Goal: Contribute content: Contribute content

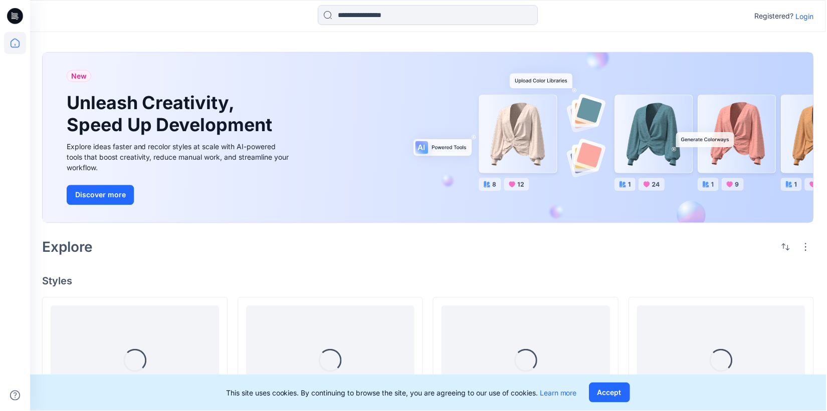
click at [805, 18] on p "Login" at bounding box center [806, 16] width 18 height 11
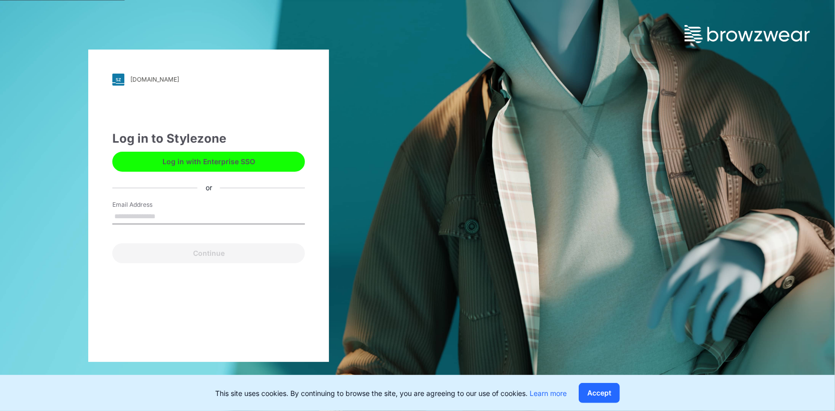
click at [204, 215] on input "Email Address" at bounding box center [208, 217] width 192 height 15
type input "**********"
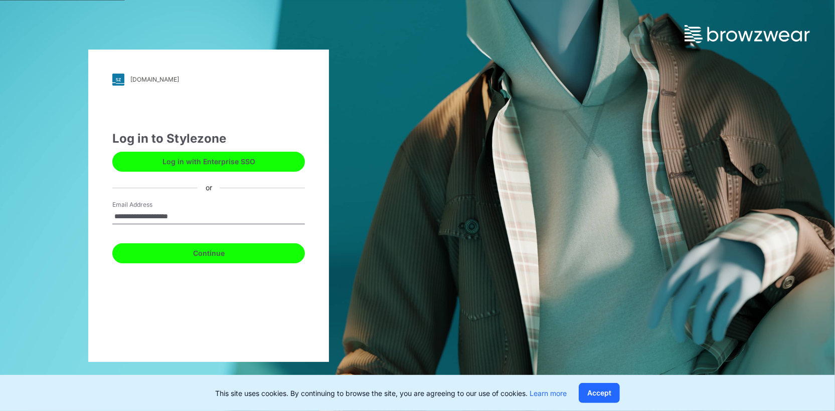
click at [194, 249] on button "Continue" at bounding box center [208, 254] width 192 height 20
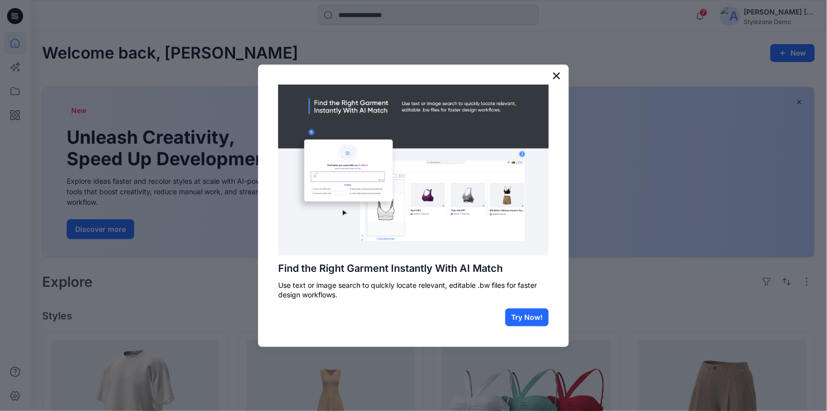
click at [557, 76] on button "×" at bounding box center [557, 76] width 10 height 16
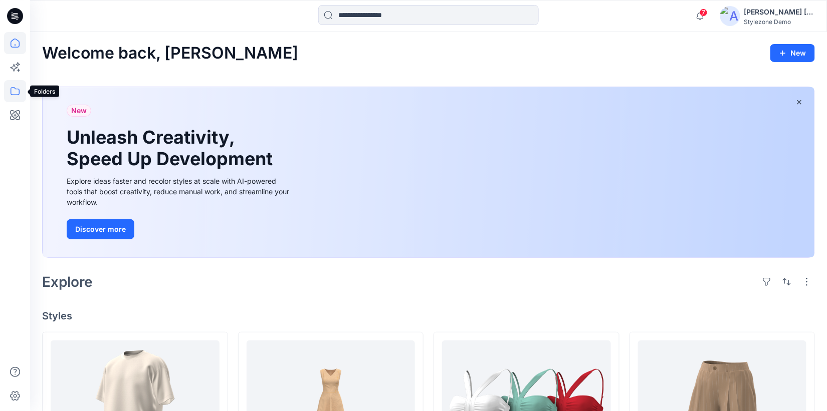
click at [15, 98] on icon at bounding box center [15, 91] width 22 height 22
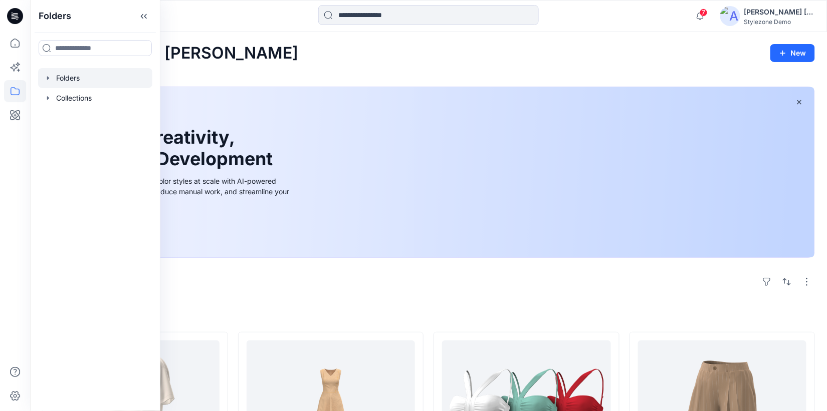
click at [45, 76] on icon "button" at bounding box center [48, 78] width 8 height 8
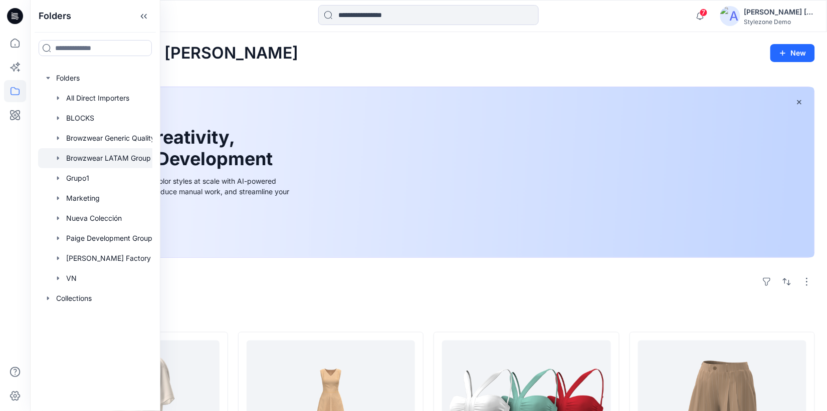
click at [104, 154] on div at bounding box center [108, 158] width 140 height 20
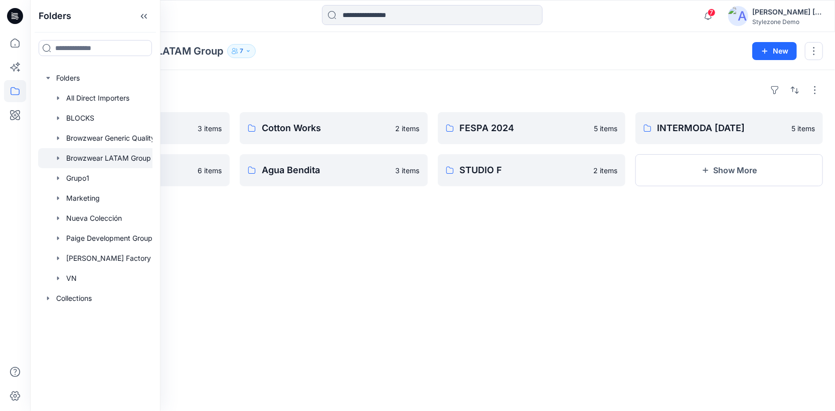
click at [293, 38] on div "Folders Browzwear LATAM Group 7 New" at bounding box center [432, 51] width 804 height 38
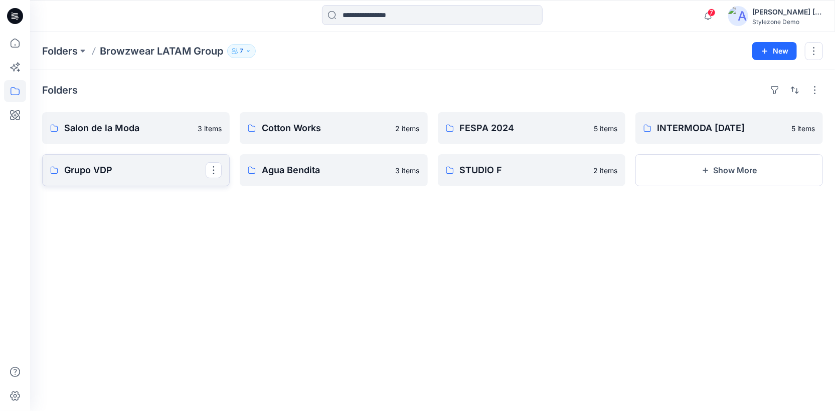
click at [173, 160] on link "Grupo VDP" at bounding box center [135, 170] width 187 height 32
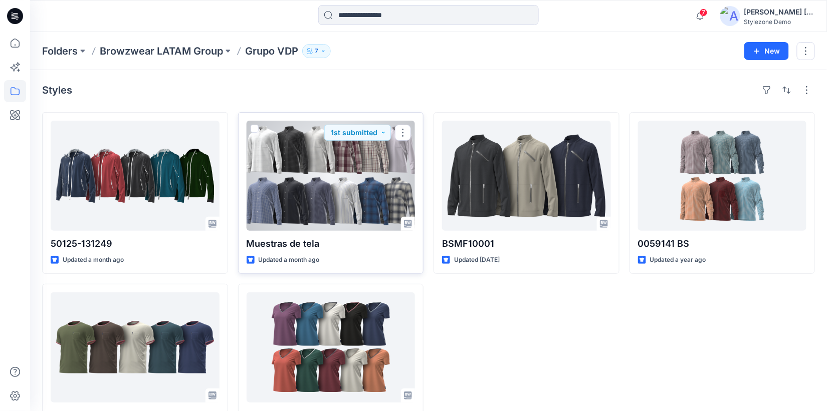
click at [378, 214] on div at bounding box center [331, 176] width 169 height 110
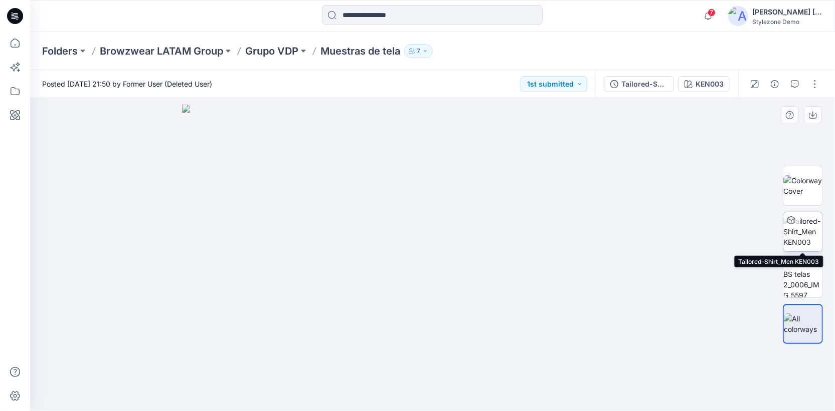
click at [810, 223] on img at bounding box center [802, 232] width 39 height 32
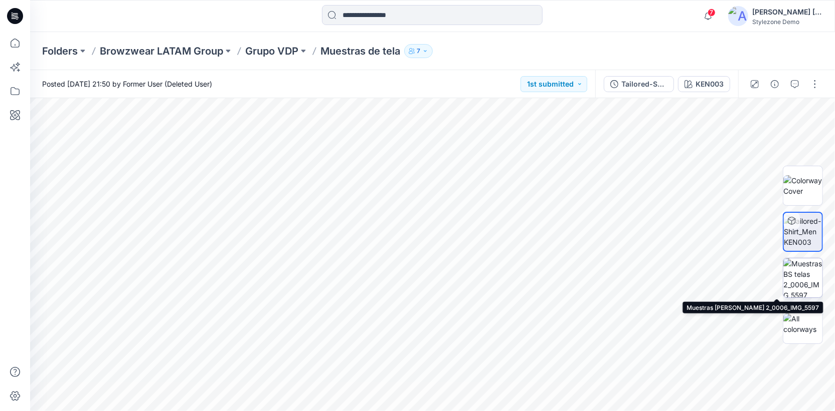
click at [811, 285] on img at bounding box center [802, 278] width 39 height 39
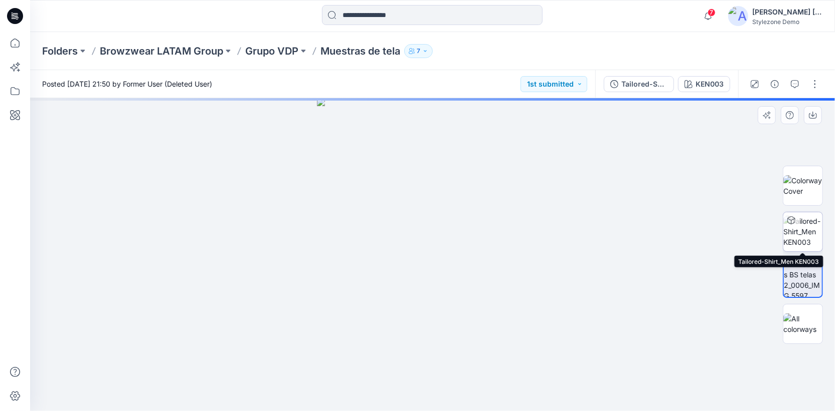
click at [817, 232] on img at bounding box center [802, 232] width 39 height 32
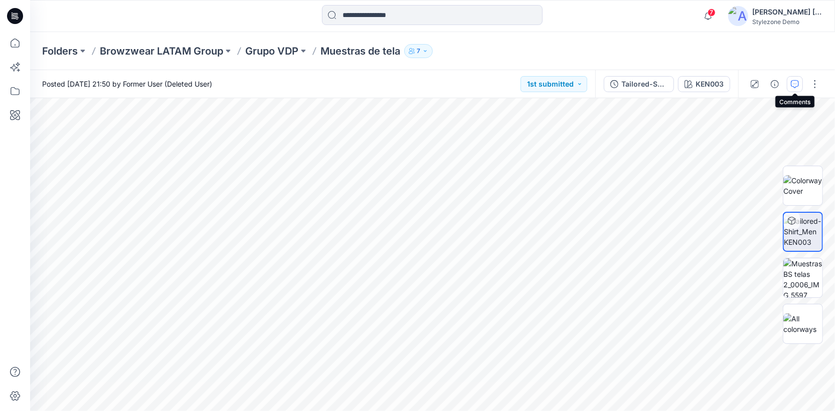
click at [793, 80] on icon "button" at bounding box center [794, 84] width 8 height 8
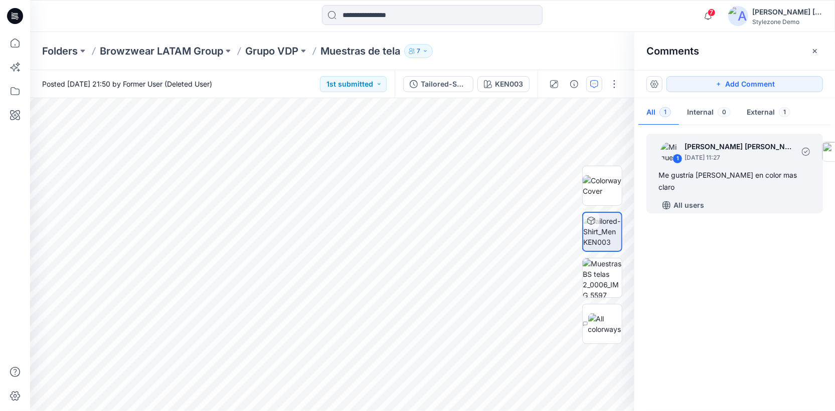
click at [717, 154] on p "[DATE] 11:27" at bounding box center [738, 158] width 109 height 10
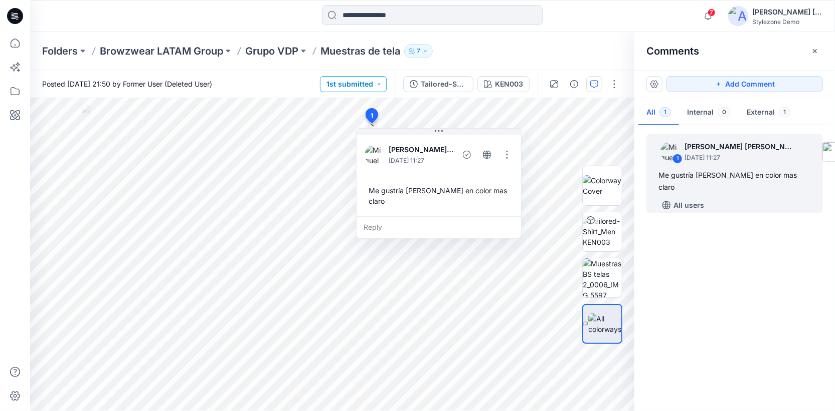
click at [382, 86] on button "1st submitted" at bounding box center [353, 84] width 67 height 16
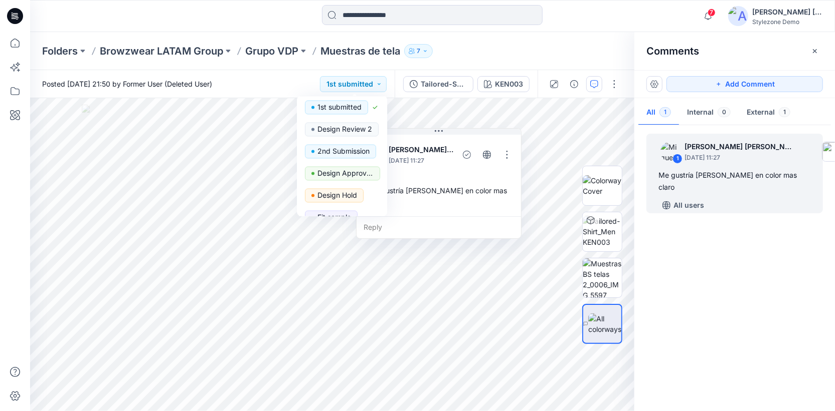
scroll to position [106, 0]
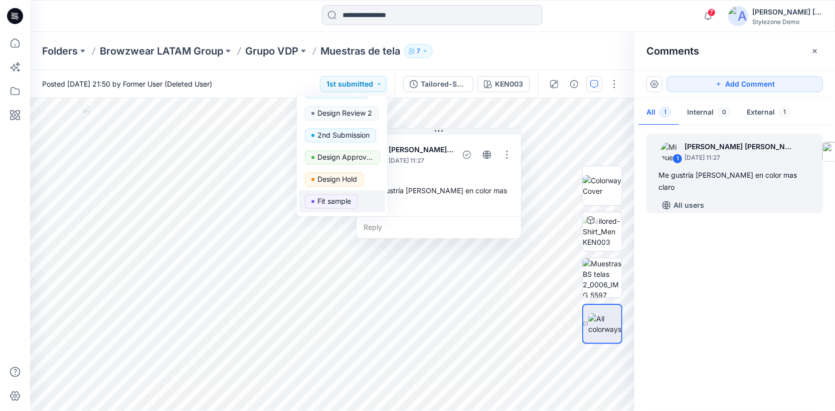
click at [342, 200] on p "Fit sample" at bounding box center [334, 201] width 34 height 13
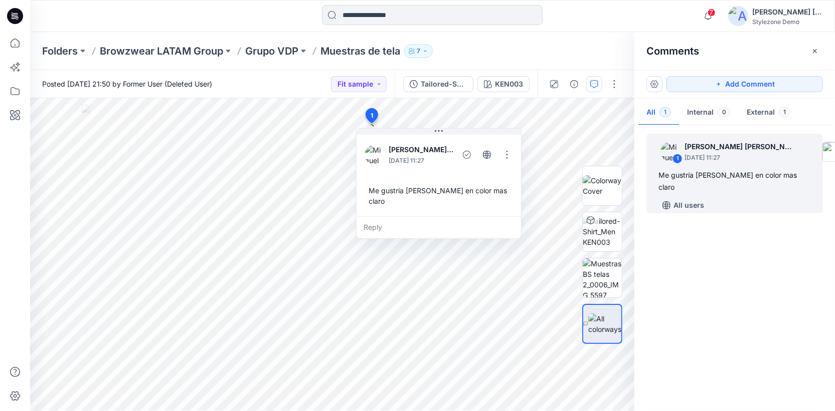
click at [472, 43] on div "Folders Browzwear LATAM Group Grupo VDP Muestras de tela 7" at bounding box center [432, 51] width 804 height 38
click at [818, 48] on icon "button" at bounding box center [814, 51] width 8 height 8
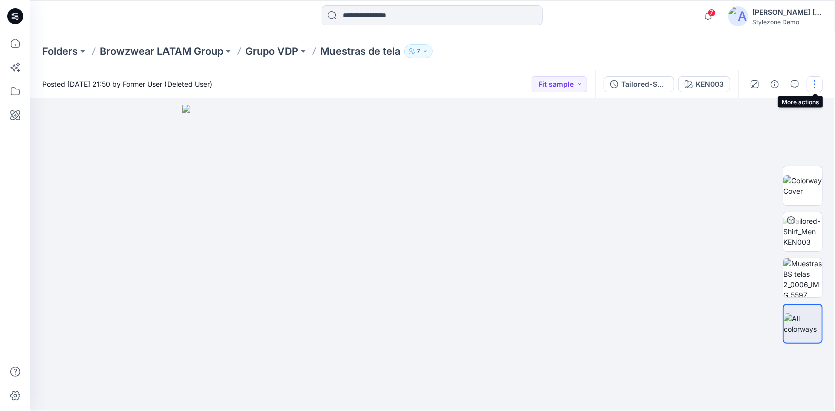
click at [816, 85] on button "button" at bounding box center [814, 84] width 16 height 16
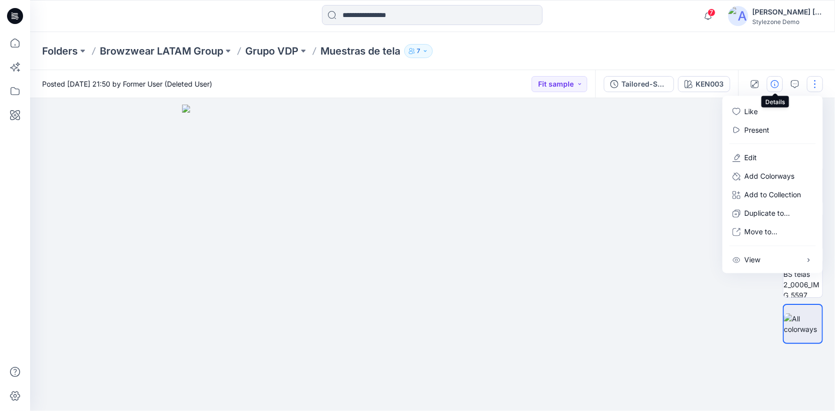
click at [777, 84] on icon "button" at bounding box center [774, 84] width 8 height 8
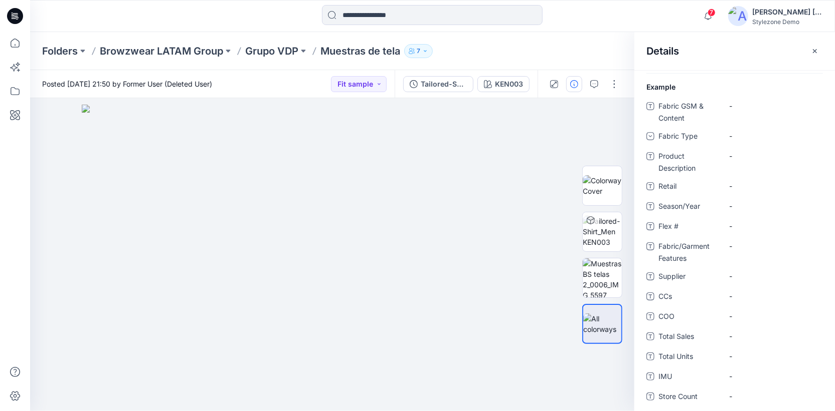
scroll to position [121, 0]
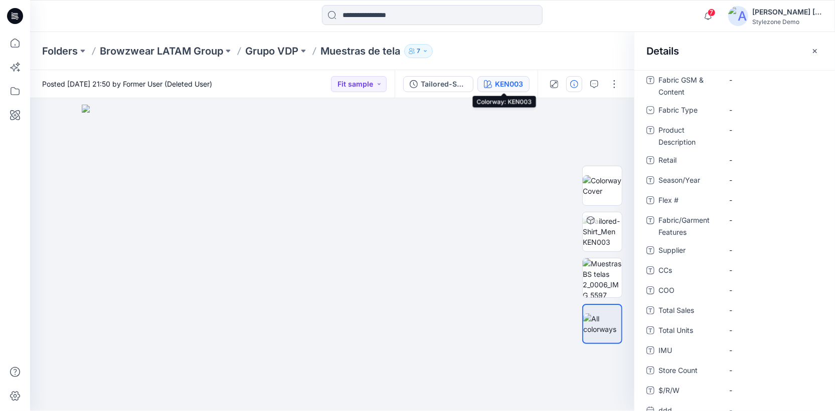
click at [516, 76] on button "KEN003" at bounding box center [503, 84] width 52 height 16
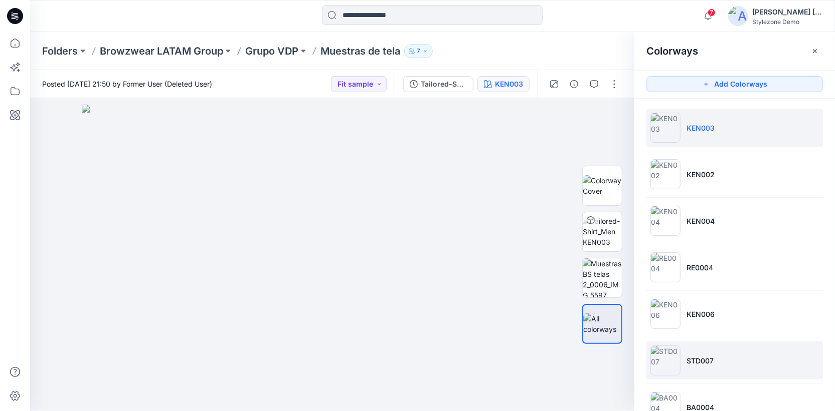
scroll to position [20, 0]
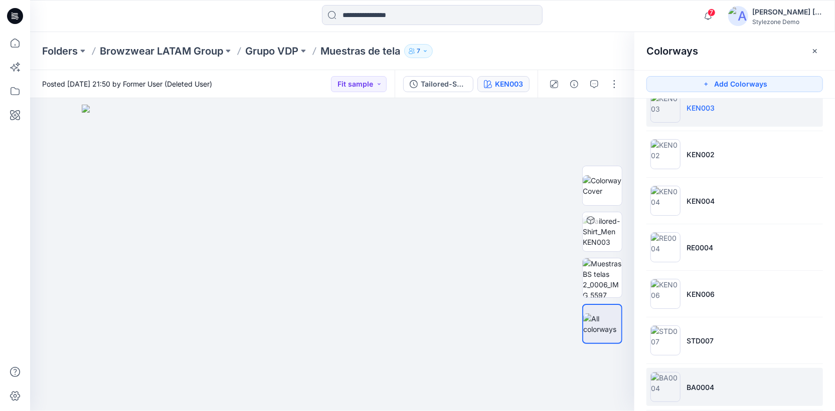
click at [695, 378] on li "BA0004" at bounding box center [734, 387] width 176 height 38
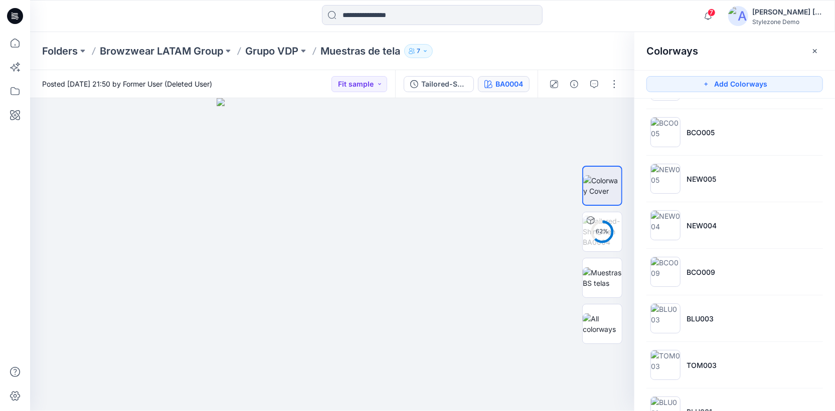
scroll to position [429, 0]
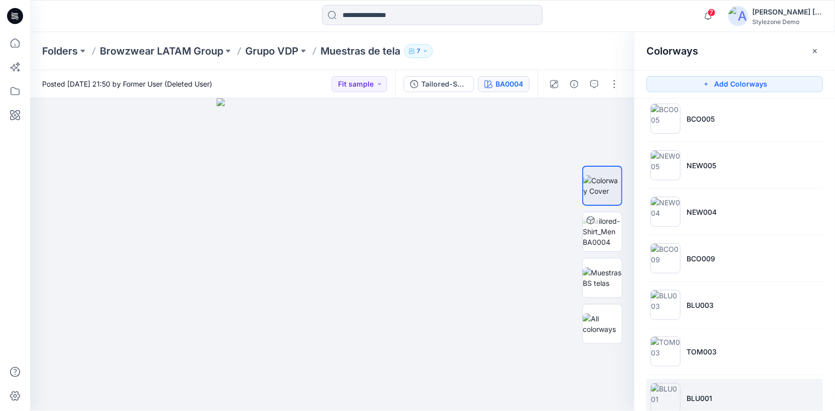
click at [692, 381] on li "BLU001" at bounding box center [734, 398] width 176 height 38
click at [609, 233] on img at bounding box center [601, 232] width 39 height 32
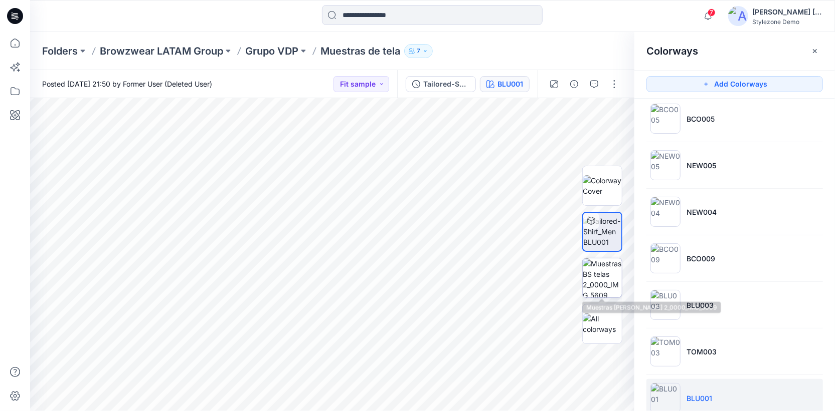
click at [609, 281] on img at bounding box center [601, 278] width 39 height 39
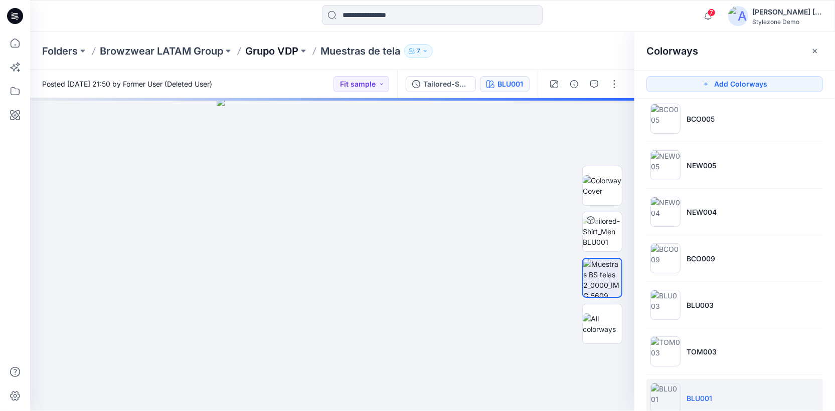
click at [276, 45] on p "Grupo VDP" at bounding box center [271, 51] width 53 height 14
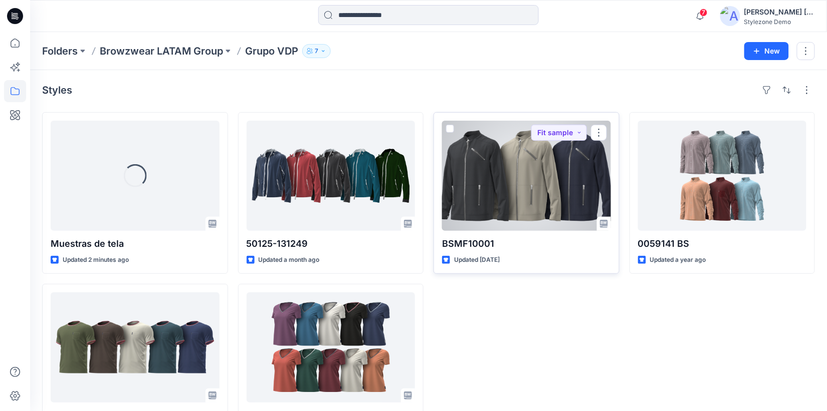
click at [460, 172] on div at bounding box center [526, 176] width 169 height 110
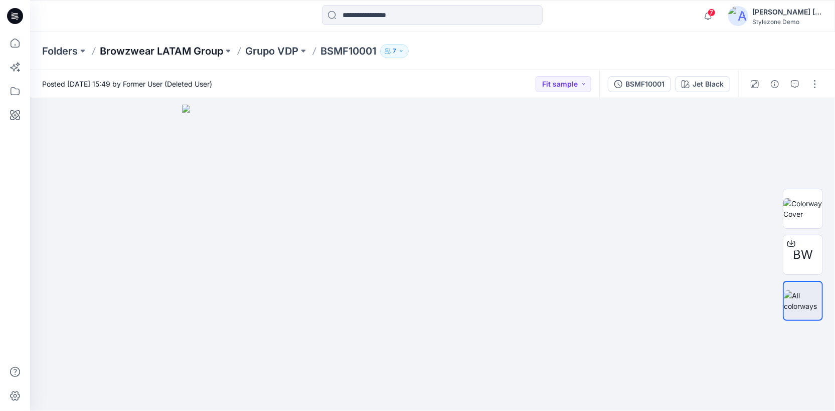
click at [216, 45] on p "Browzwear LATAM Group" at bounding box center [161, 51] width 123 height 14
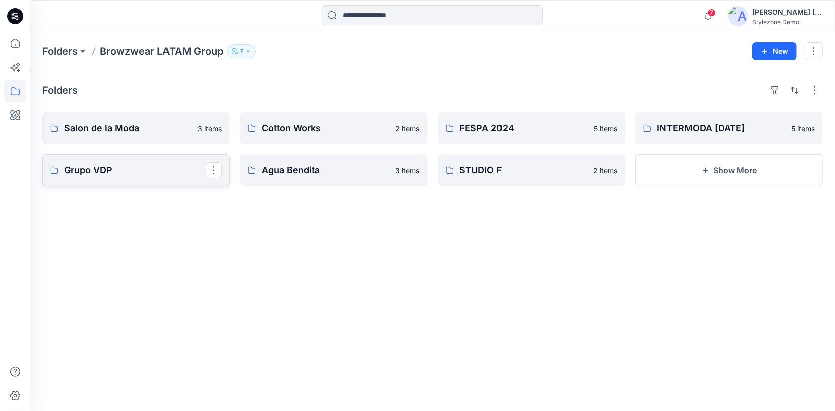
click at [158, 169] on p "Grupo VDP" at bounding box center [134, 170] width 141 height 14
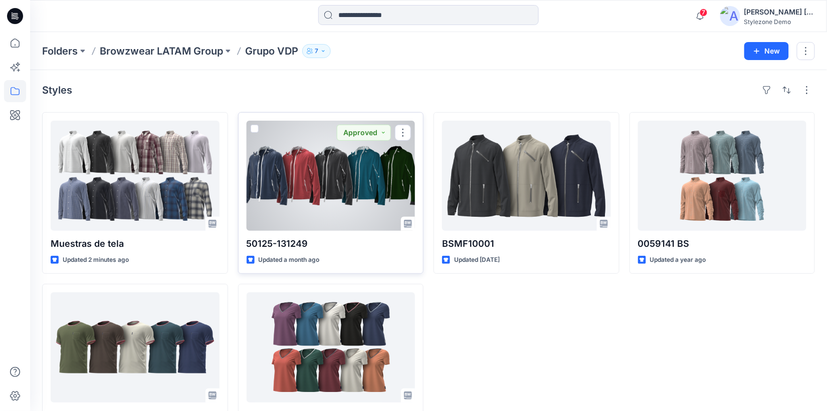
click at [311, 177] on div at bounding box center [331, 176] width 169 height 110
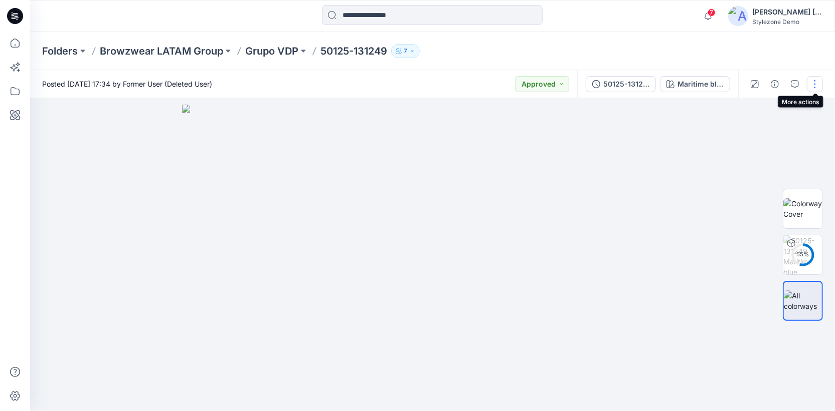
click at [810, 79] on button "button" at bounding box center [814, 84] width 16 height 16
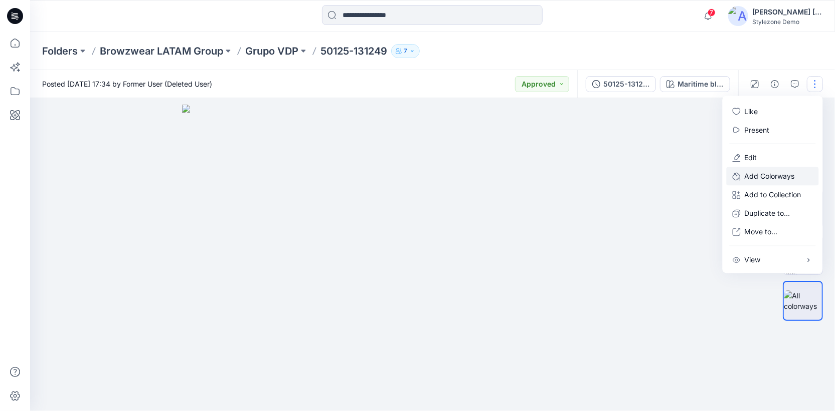
click at [763, 180] on p "Add Colorways" at bounding box center [769, 176] width 50 height 11
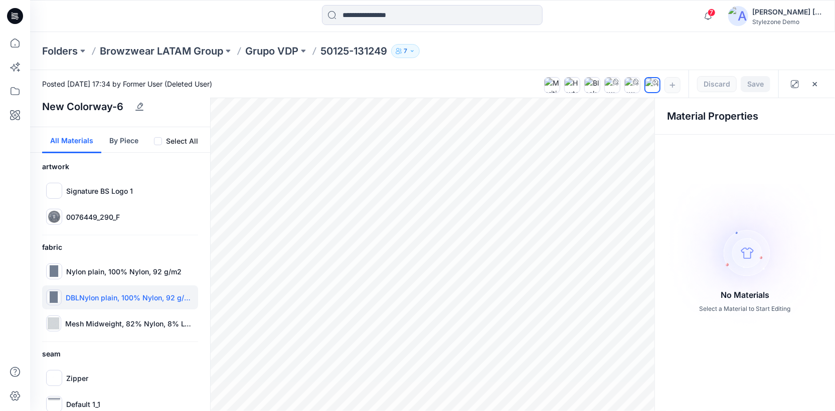
scroll to position [17, 0]
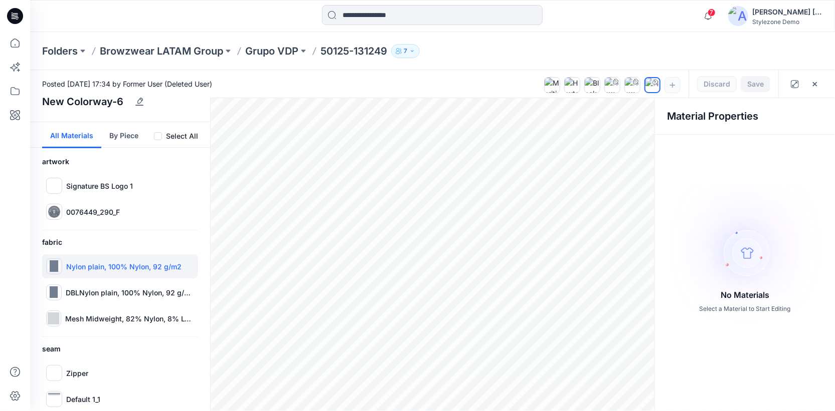
click at [111, 259] on div "Nylon plain, 100% Nylon, 92 g/m2" at bounding box center [120, 267] width 156 height 24
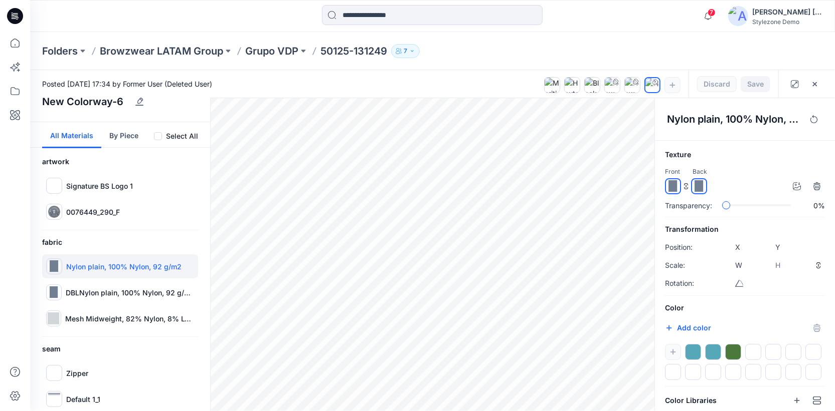
click at [715, 350] on div at bounding box center [713, 352] width 16 height 16
click at [678, 324] on div at bounding box center [673, 328] width 16 height 16
type input "*******"
click at [742, 332] on div "#d0b81b *******" at bounding box center [745, 328] width 160 height 16
click at [636, 123] on button "button" at bounding box center [634, 119] width 16 height 16
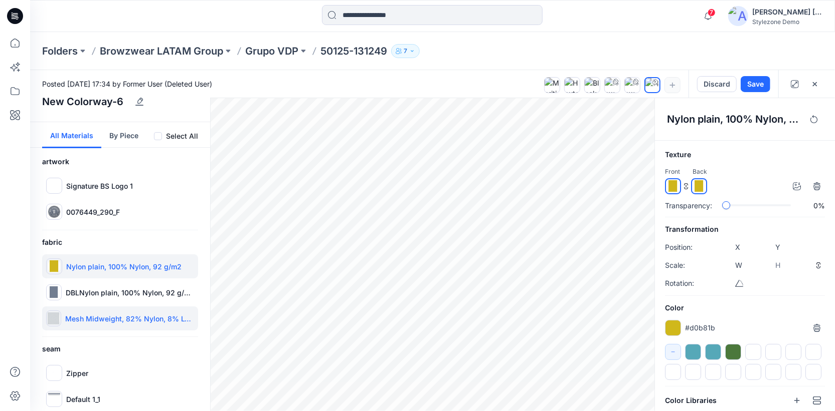
click at [104, 308] on div "Mesh Midweight, 82% Nylon, 8% Lycra, 100 g/m2" at bounding box center [120, 319] width 156 height 24
type input "****"
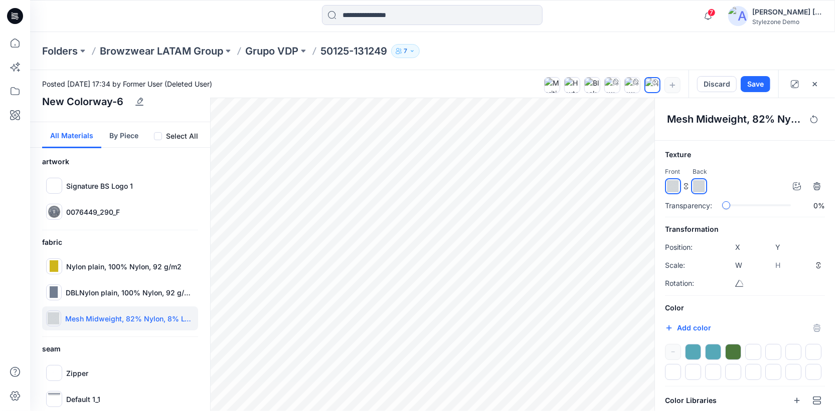
click at [732, 354] on div at bounding box center [733, 352] width 16 height 16
click at [673, 328] on div at bounding box center [673, 328] width 16 height 16
type input "*******"
click at [657, 359] on div "Texture Front Back Transparency: 0% Transformation Position: X **** Y **** Scal…" at bounding box center [745, 303] width 180 height 308
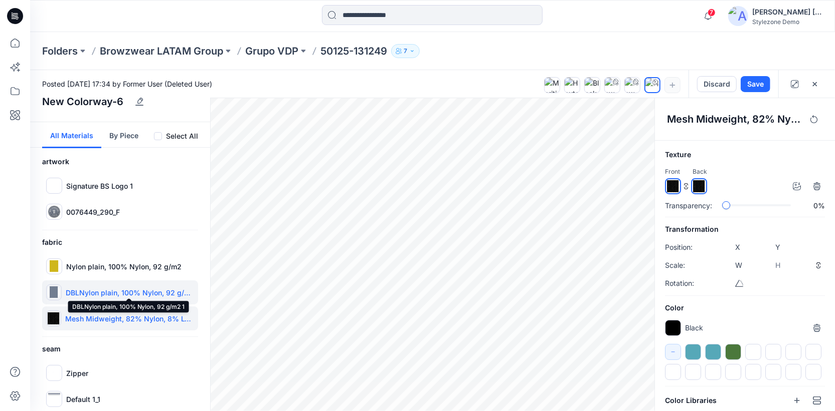
click at [104, 292] on p "DBLNylon plain, 100% Nylon, 92 g/m2 1" at bounding box center [130, 293] width 128 height 11
type input "****"
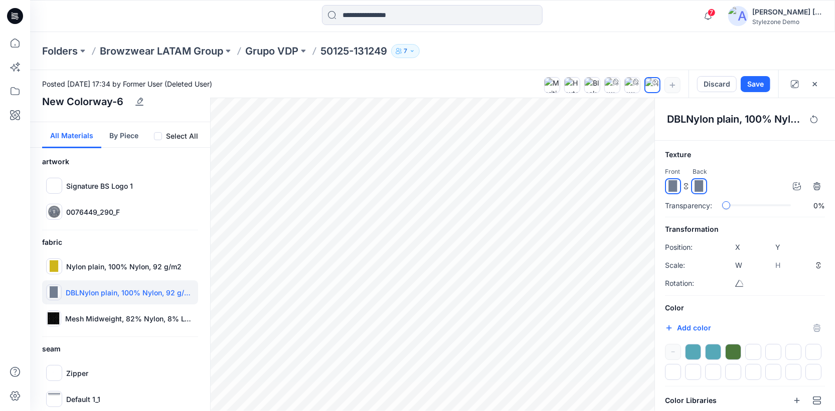
click at [731, 352] on div at bounding box center [733, 352] width 16 height 16
click at [711, 352] on div at bounding box center [713, 352] width 16 height 16
click at [108, 260] on div "Nylon plain, 100% Nylon, 92 g/m2" at bounding box center [120, 267] width 156 height 24
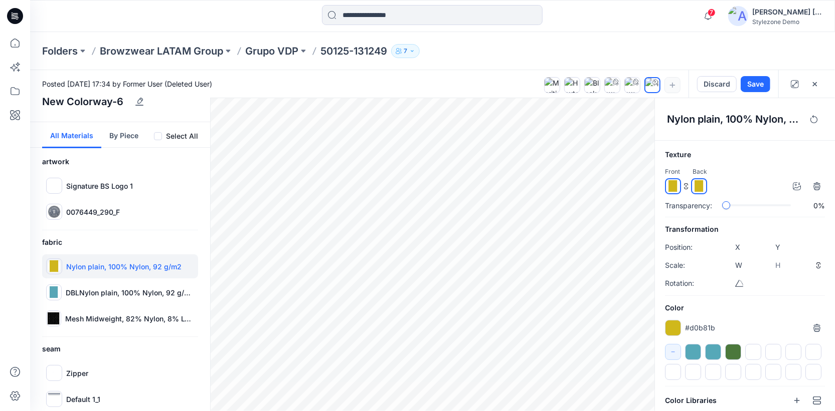
click at [675, 324] on div at bounding box center [673, 328] width 16 height 16
click at [675, 353] on icon "button" at bounding box center [673, 352] width 8 height 8
click at [677, 346] on button "button" at bounding box center [673, 352] width 16 height 16
drag, startPoint x: 733, startPoint y: 353, endPoint x: 317, endPoint y: 421, distance: 421.1
click at [317, 411] on html "7 Notifications [PERSON_NAME] shared Sports Bra in [DATE] Collection (Desconoci…" at bounding box center [417, 205] width 835 height 411
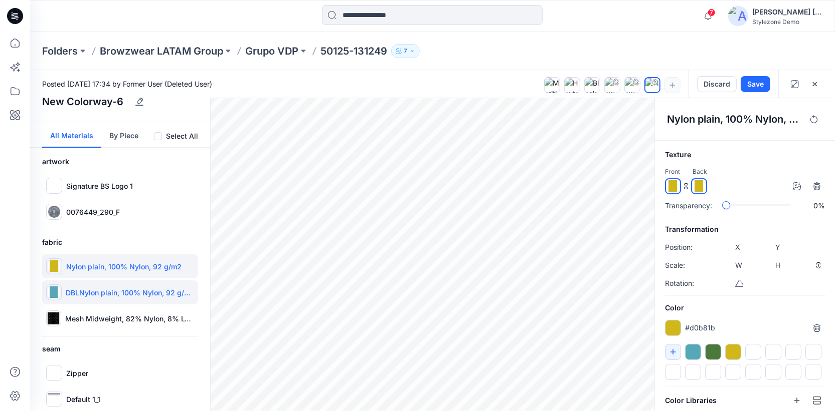
click at [125, 300] on div "DBLNylon plain, 100% Nylon, 92 g/m2 1" at bounding box center [120, 293] width 156 height 24
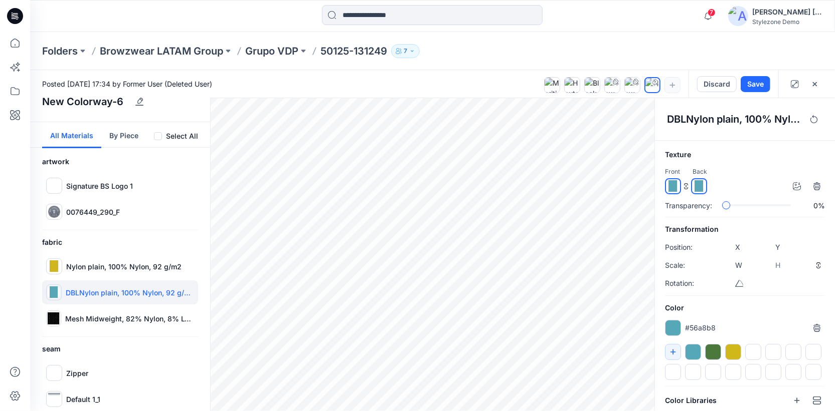
click at [734, 350] on div at bounding box center [733, 352] width 16 height 16
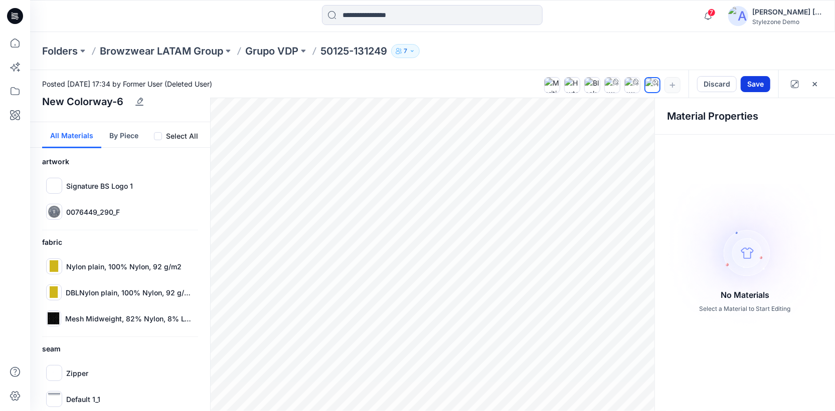
click at [748, 84] on button "Save" at bounding box center [755, 84] width 30 height 16
click at [294, 46] on p "Grupo VDP" at bounding box center [271, 51] width 53 height 14
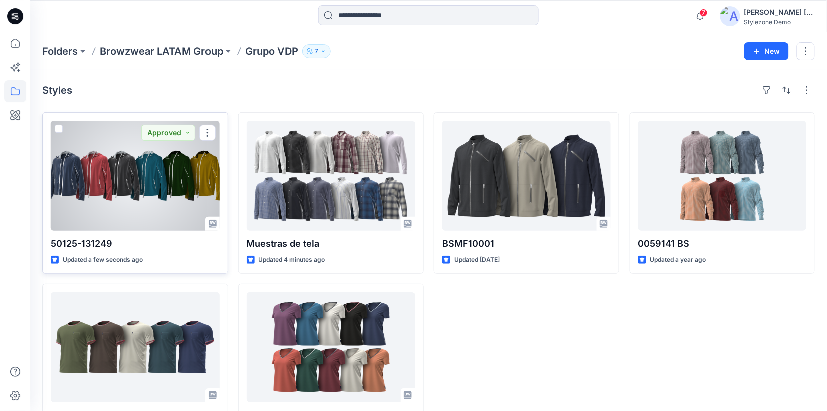
click at [165, 205] on div at bounding box center [135, 176] width 169 height 110
